Goal: Task Accomplishment & Management: Use online tool/utility

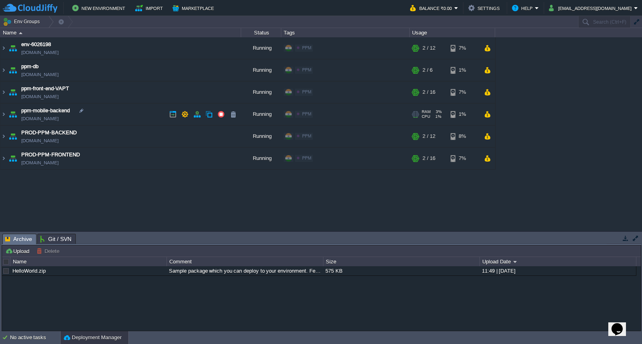
click at [124, 112] on td "ppm-mobile-backend [DOMAIN_NAME]" at bounding box center [120, 114] width 241 height 22
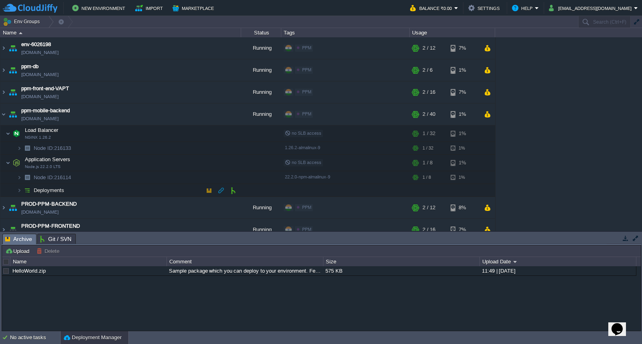
click at [138, 191] on td "Deployments" at bounding box center [120, 190] width 241 height 13
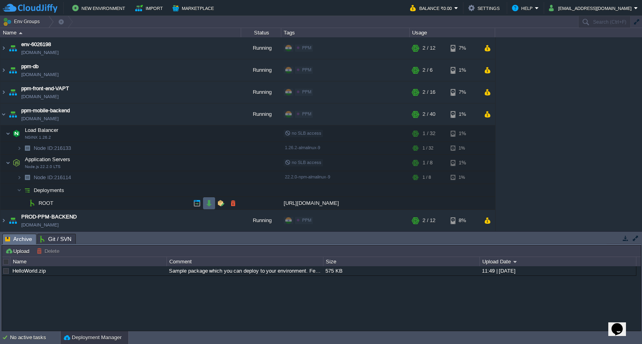
click at [203, 203] on td at bounding box center [209, 203] width 12 height 12
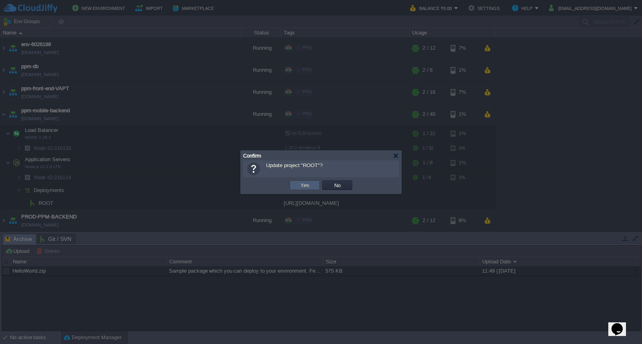
click at [308, 186] on button "Yes" at bounding box center [305, 185] width 14 height 7
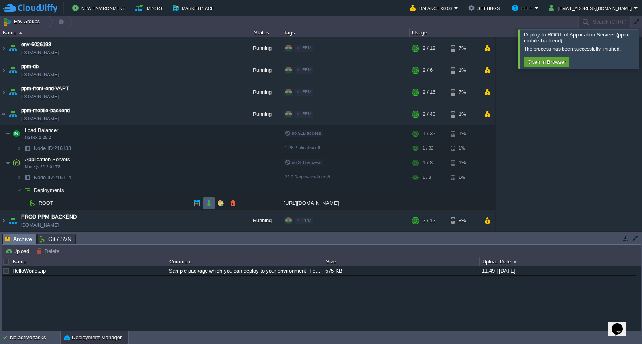
click at [208, 205] on button "button" at bounding box center [208, 203] width 7 height 7
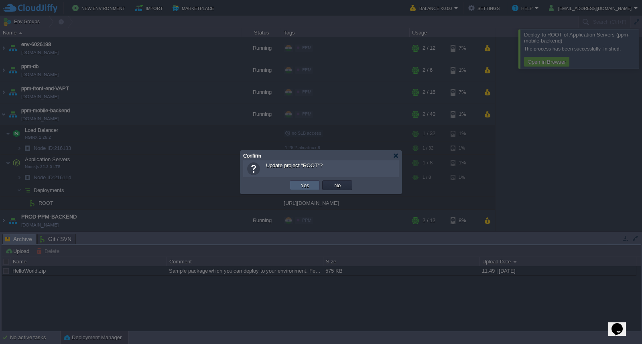
click at [306, 188] on button "Yes" at bounding box center [305, 185] width 14 height 7
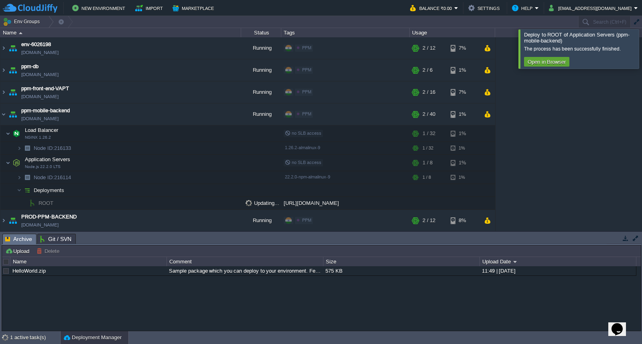
click at [641, 57] on div at bounding box center [651, 48] width 0 height 39
click at [206, 206] on button "button" at bounding box center [208, 203] width 7 height 7
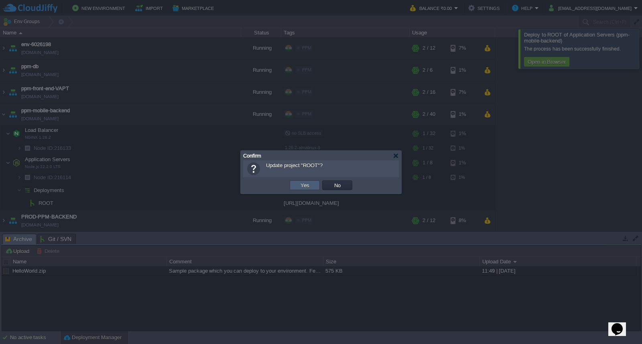
click at [311, 186] on td "Yes" at bounding box center [304, 185] width 30 height 10
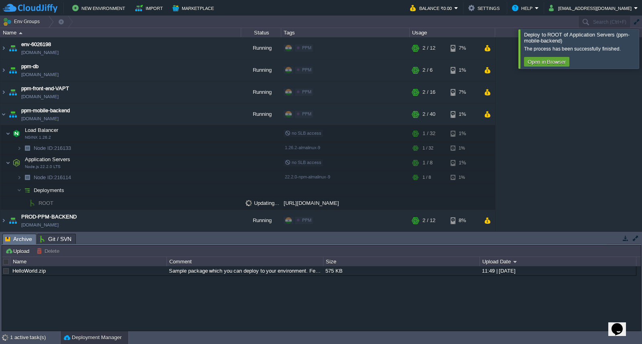
click at [641, 53] on div at bounding box center [651, 48] width 0 height 39
